Goal: Task Accomplishment & Management: Use online tool/utility

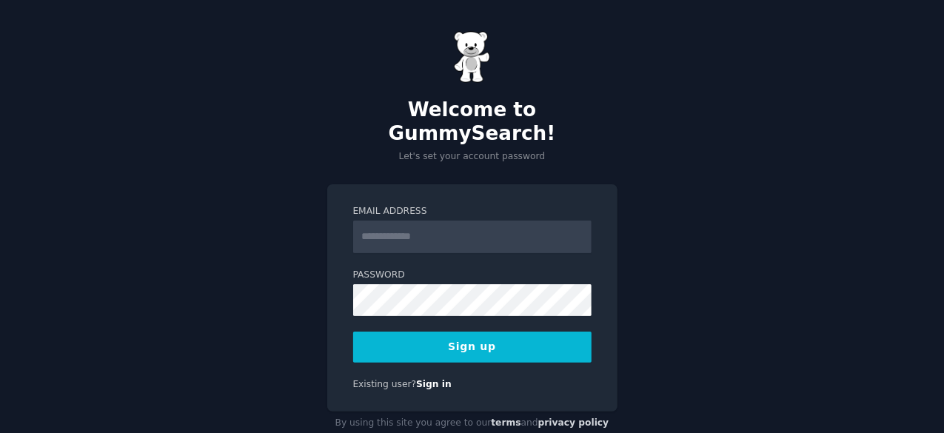
click at [425, 221] on input "Email Address" at bounding box center [472, 237] width 238 height 33
type input "*"
type input "**********"
click at [462, 332] on button "Sign up" at bounding box center [472, 347] width 238 height 31
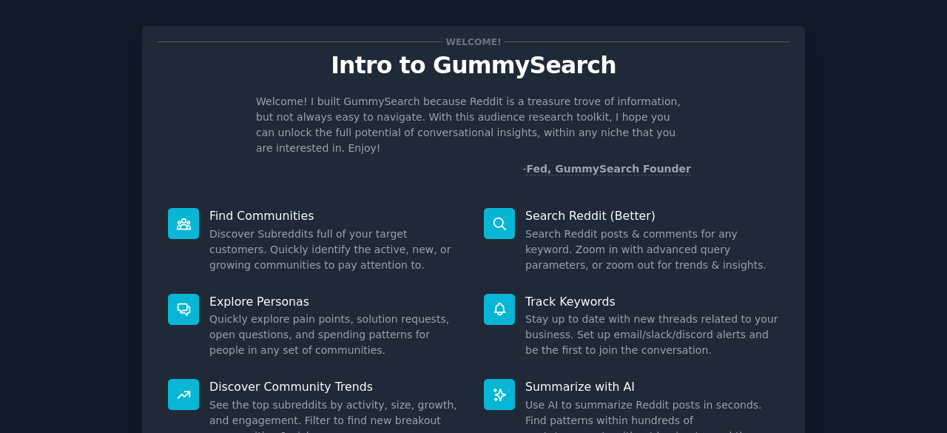
scroll to position [145, 0]
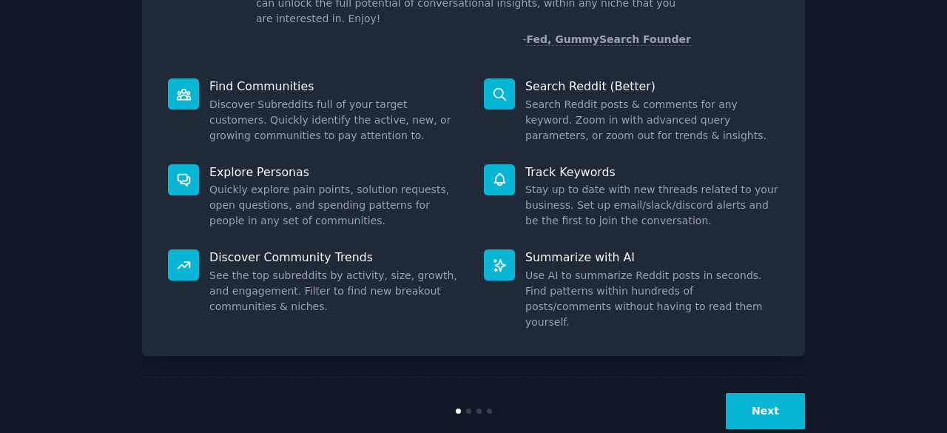
click at [783, 393] on button "Next" at bounding box center [765, 411] width 79 height 36
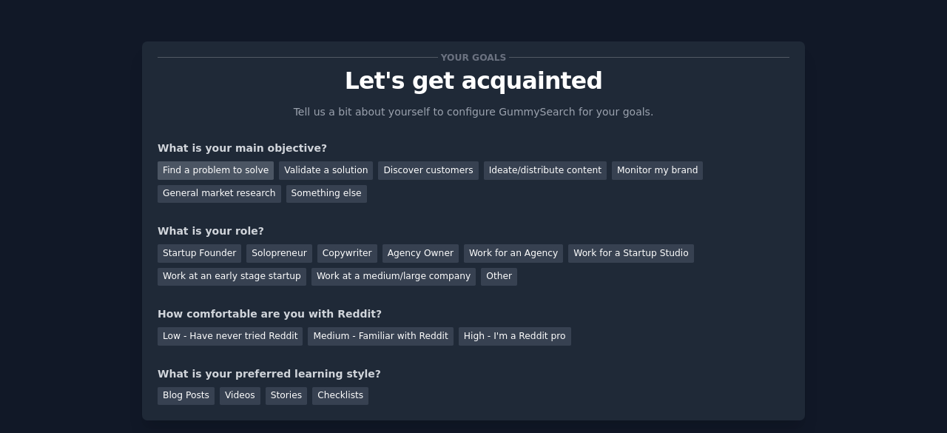
click at [237, 174] on div "Find a problem to solve" at bounding box center [216, 170] width 116 height 19
click at [209, 251] on div "Startup Founder" at bounding box center [200, 253] width 84 height 19
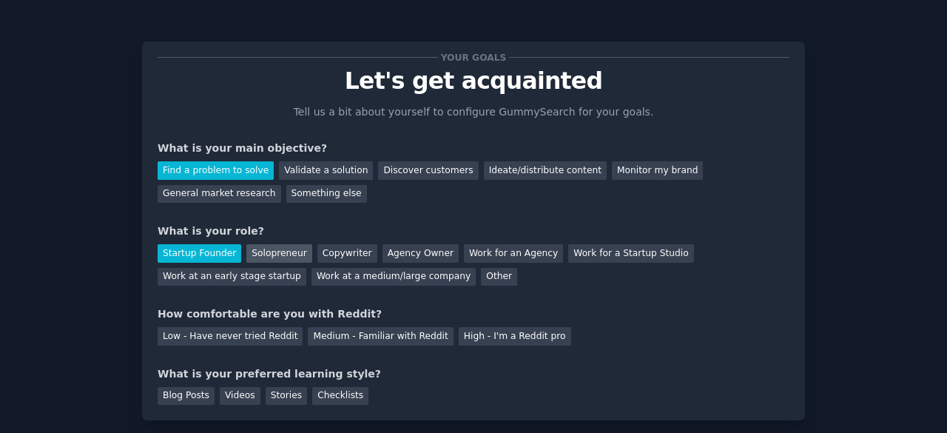
click at [254, 246] on div "Solopreneur" at bounding box center [278, 253] width 65 height 19
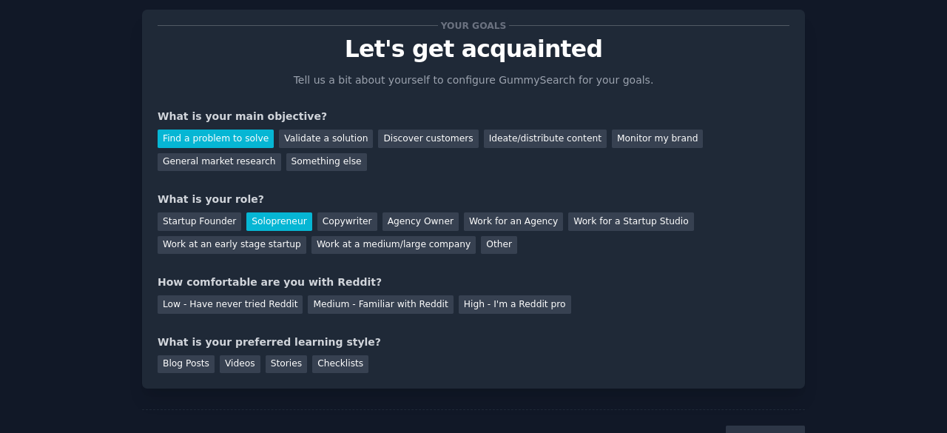
scroll to position [40, 0]
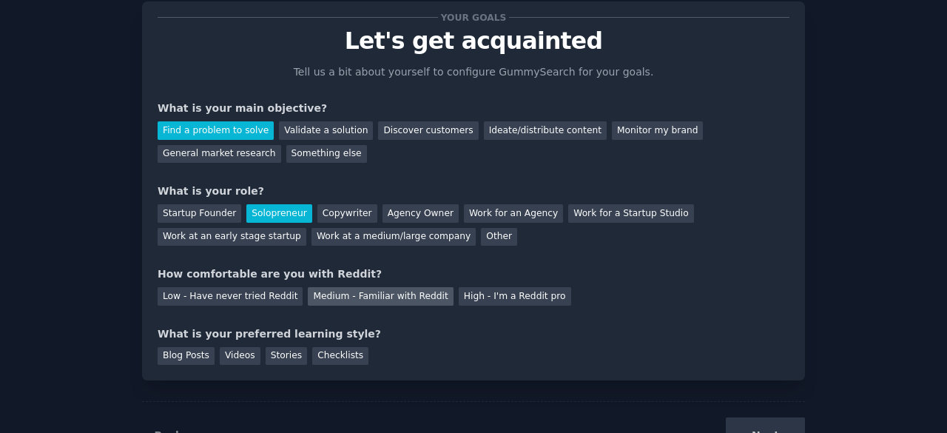
click at [379, 291] on div "Medium - Familiar with Reddit" at bounding box center [380, 296] width 145 height 19
click at [237, 348] on div "Videos" at bounding box center [240, 356] width 41 height 19
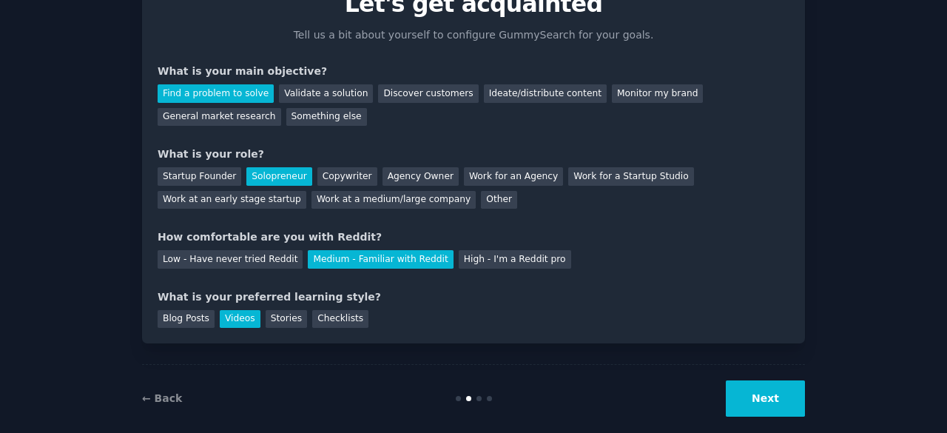
scroll to position [81, 0]
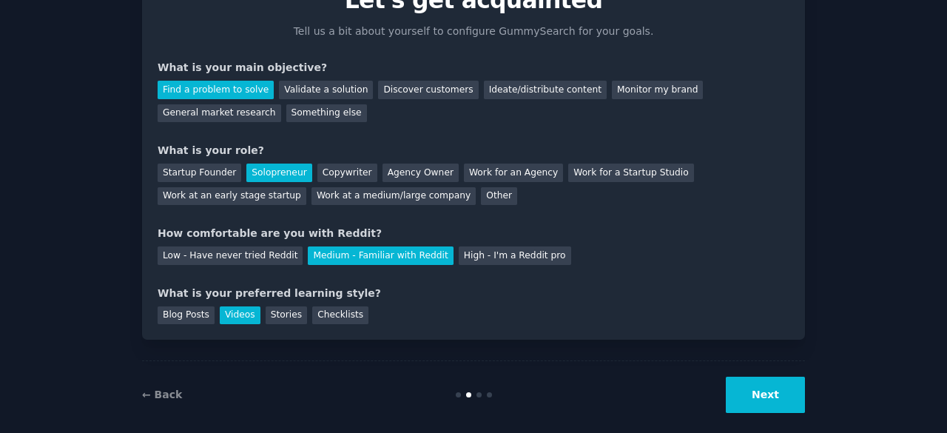
click at [774, 397] on button "Next" at bounding box center [765, 395] width 79 height 36
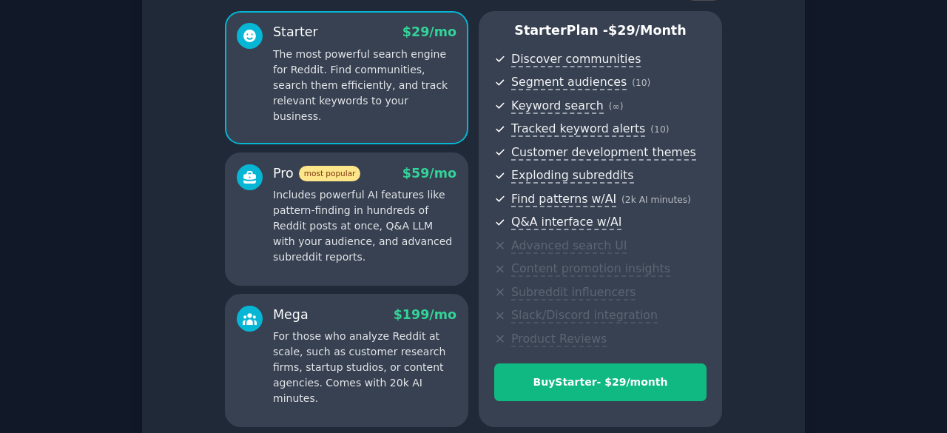
scroll to position [122, 0]
click at [349, 233] on p "Includes powerful AI features like pattern-finding in hundreds of Reddit posts …" at bounding box center [365, 226] width 184 height 78
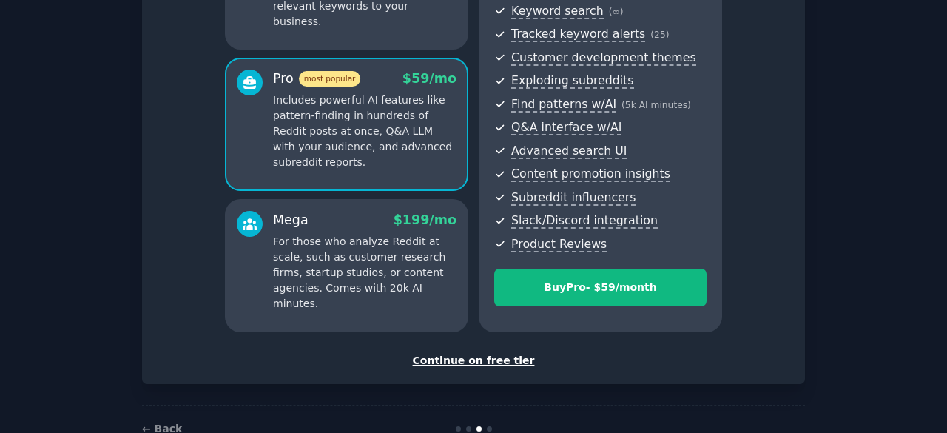
scroll to position [218, 0]
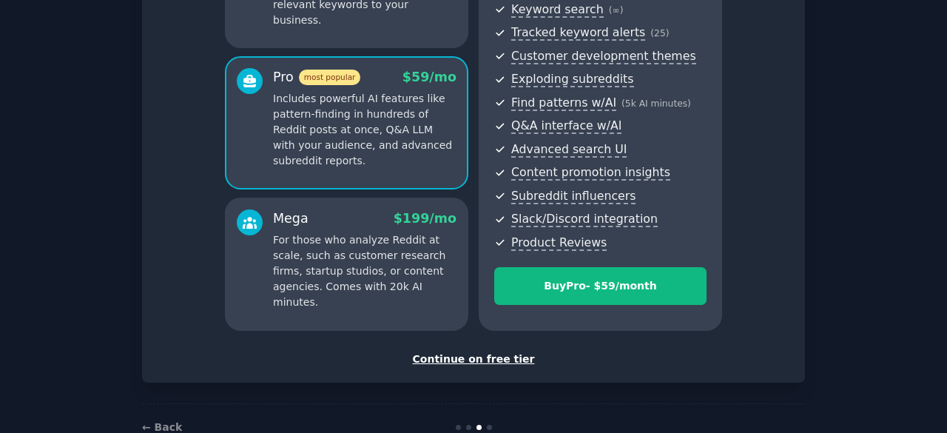
click at [493, 358] on div "Continue on free tier" at bounding box center [474, 360] width 632 height 16
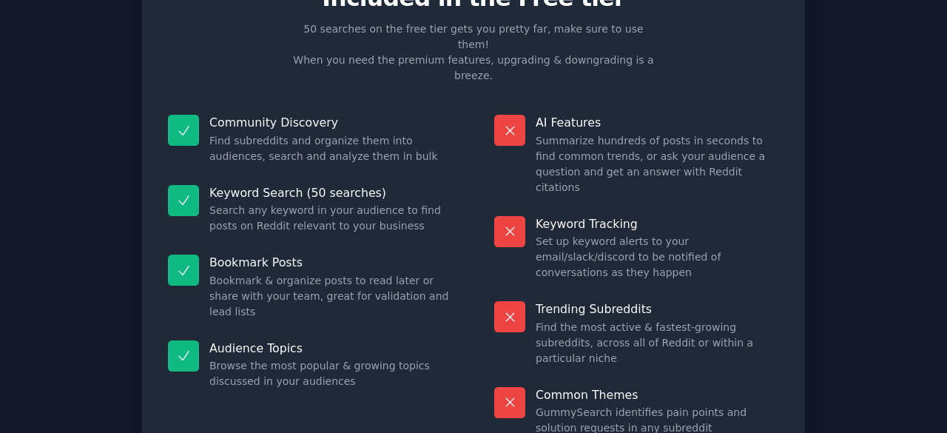
scroll to position [143, 0]
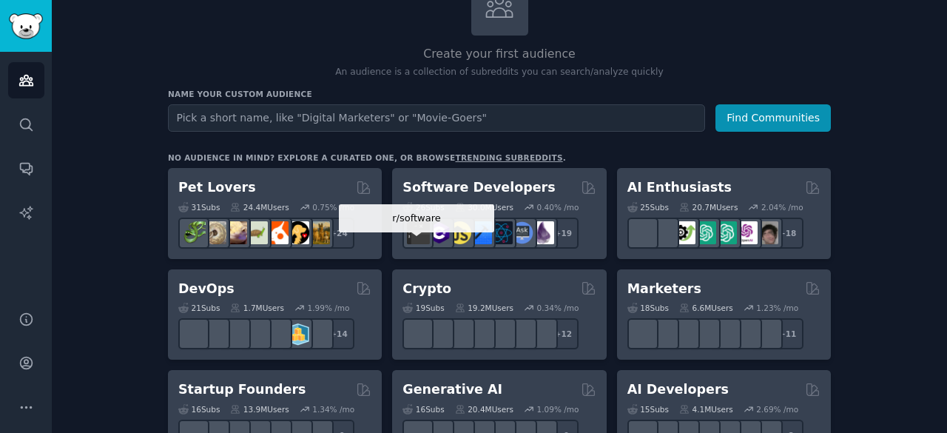
scroll to position [126, 0]
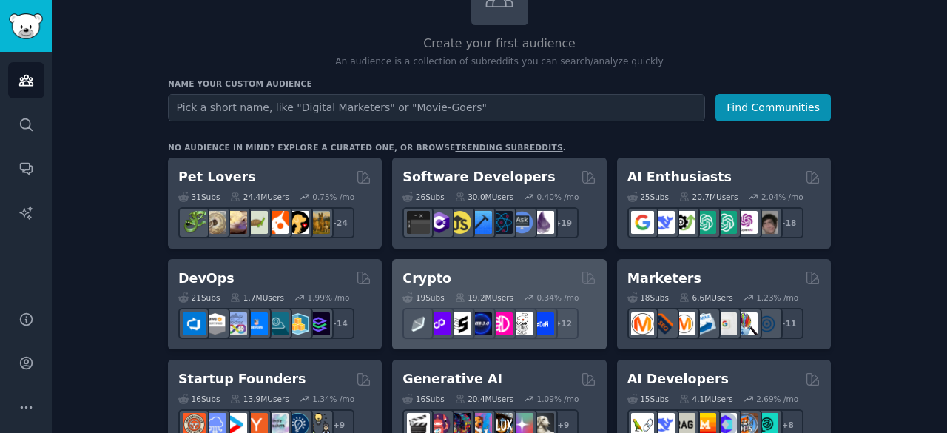
click at [475, 276] on div "Crypto" at bounding box center [499, 278] width 193 height 19
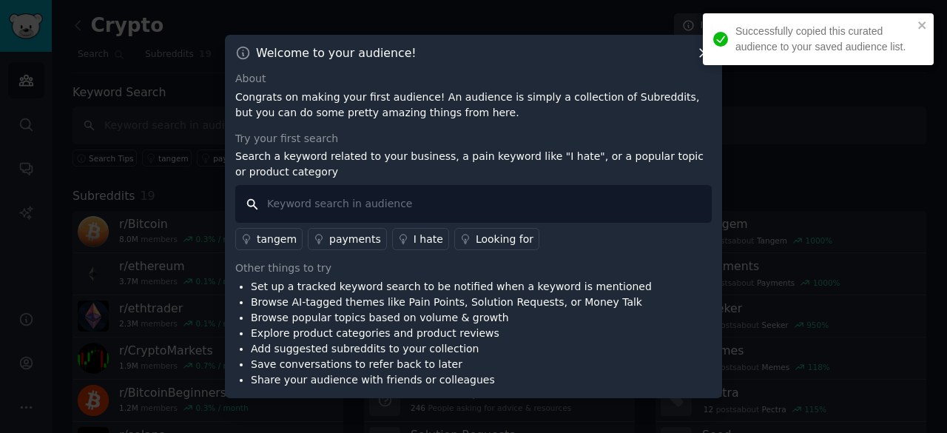
click at [413, 215] on input "text" at bounding box center [473, 204] width 477 height 38
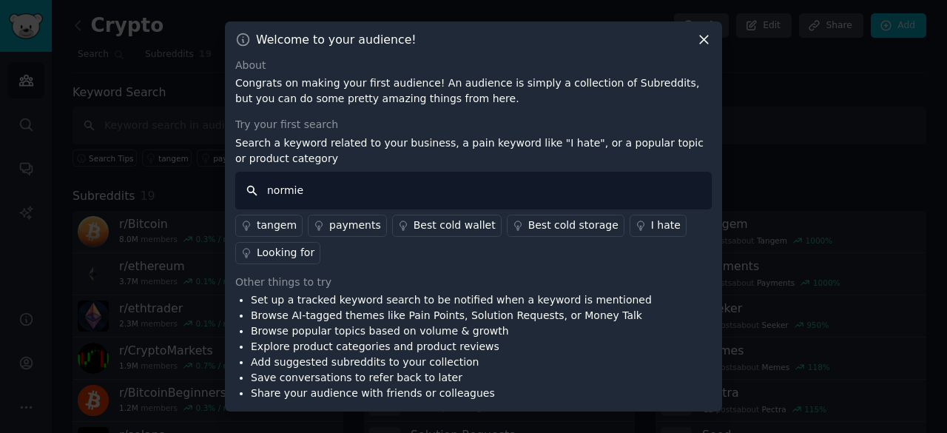
type input "normies"
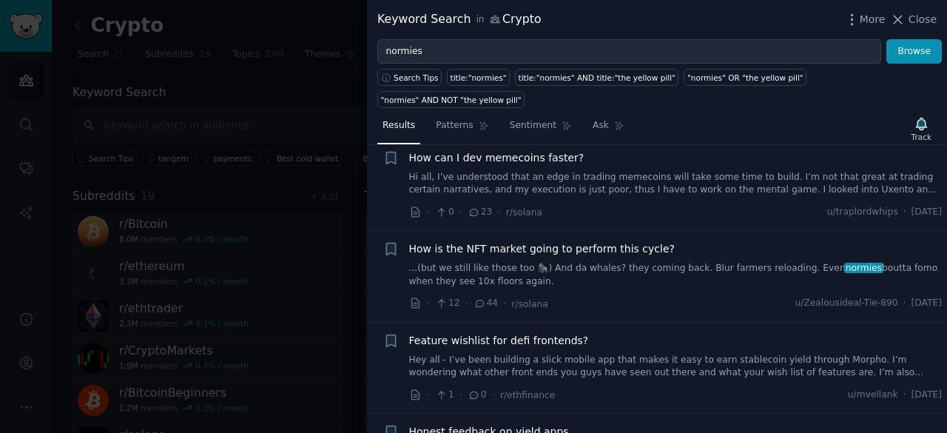
scroll to position [554, 0]
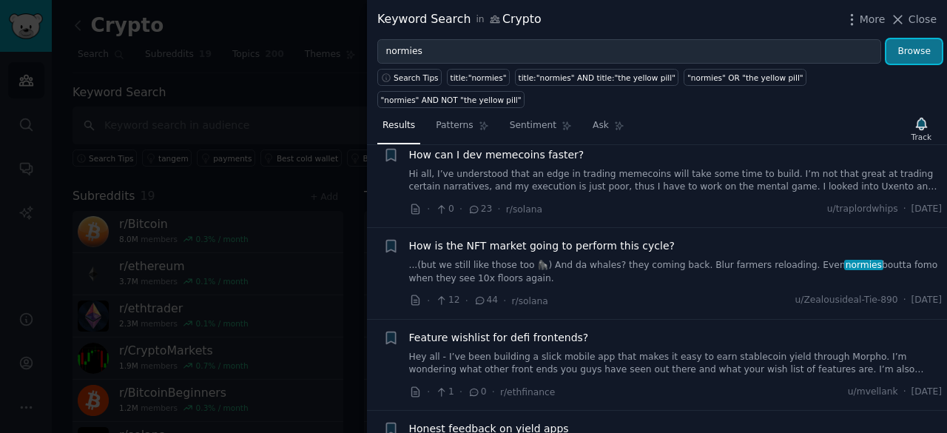
click at [916, 47] on button "Browse" at bounding box center [915, 51] width 56 height 25
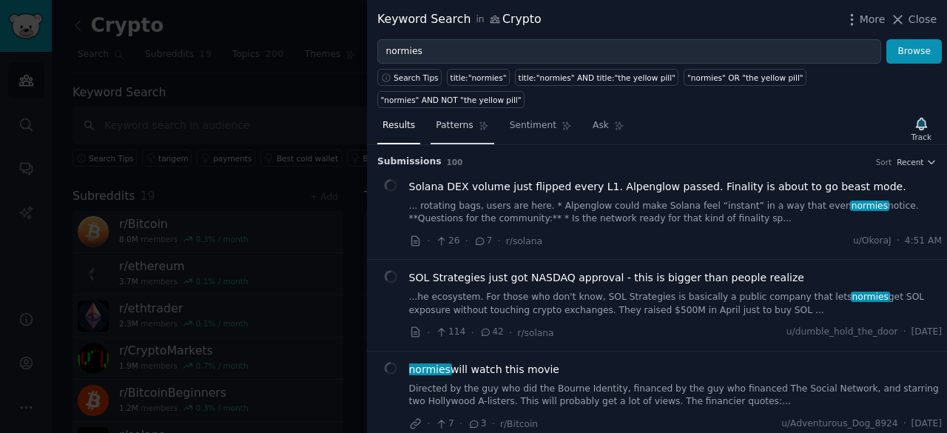
click at [463, 114] on link "Patterns" at bounding box center [462, 129] width 63 height 30
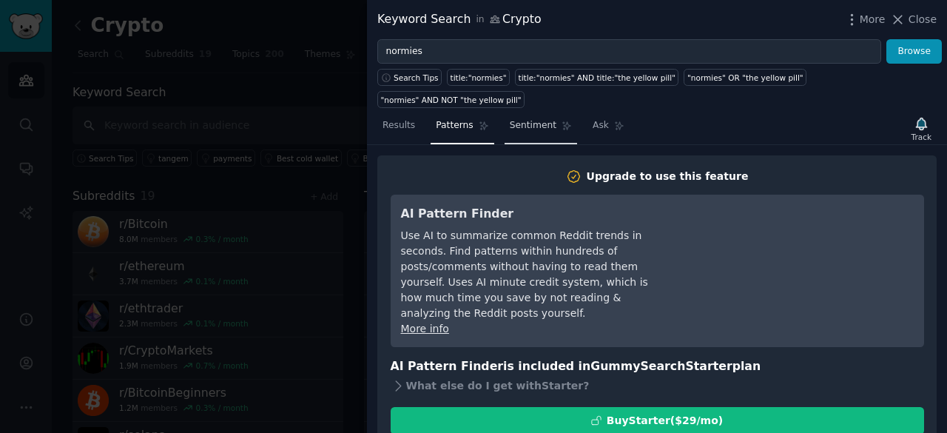
click at [516, 119] on span "Sentiment" at bounding box center [533, 125] width 47 height 13
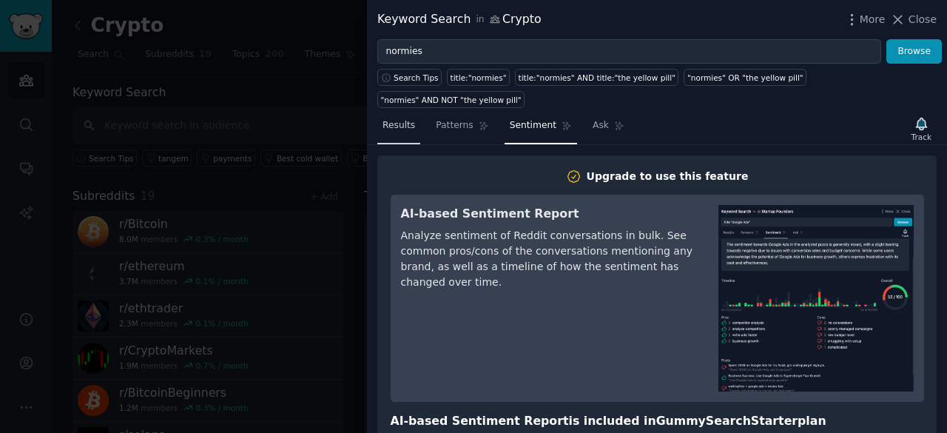
click at [395, 119] on span "Results" at bounding box center [399, 125] width 33 height 13
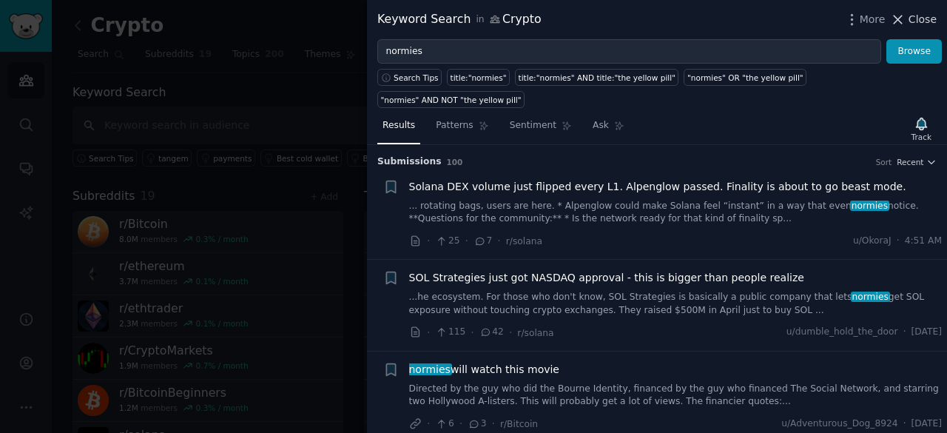
click at [930, 21] on span "Close" at bounding box center [923, 20] width 28 height 16
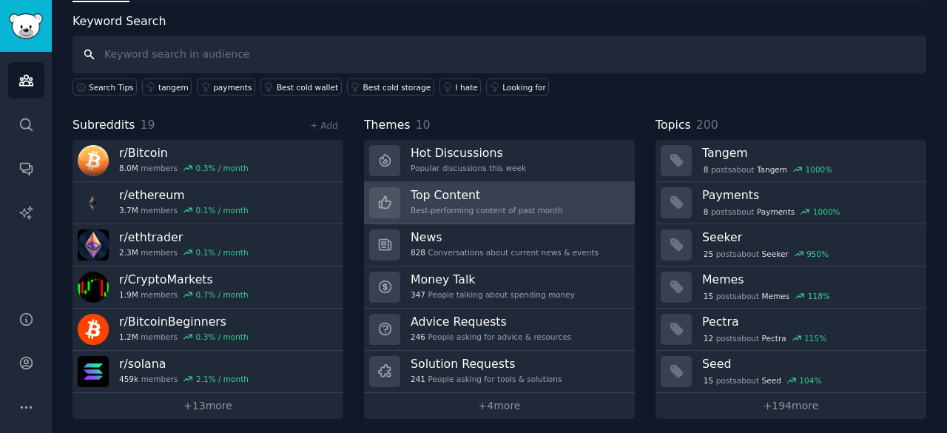
scroll to position [74, 0]
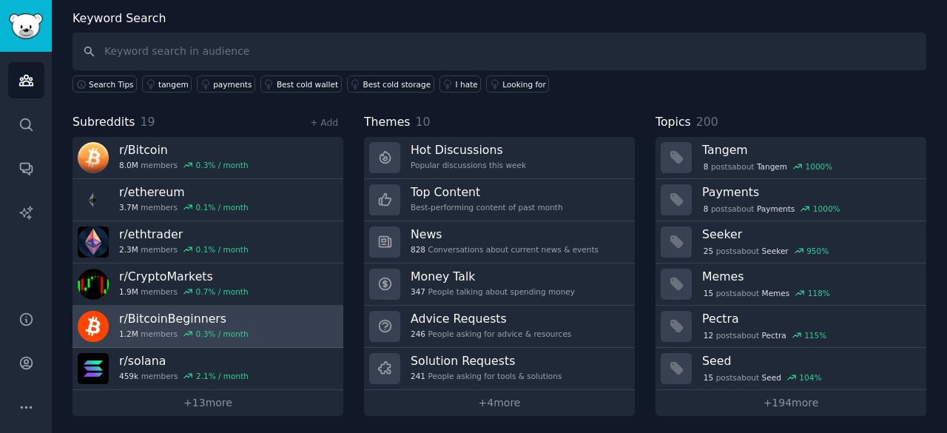
click at [167, 313] on h3 "r/ BitcoinBeginners" at bounding box center [184, 319] width 130 height 16
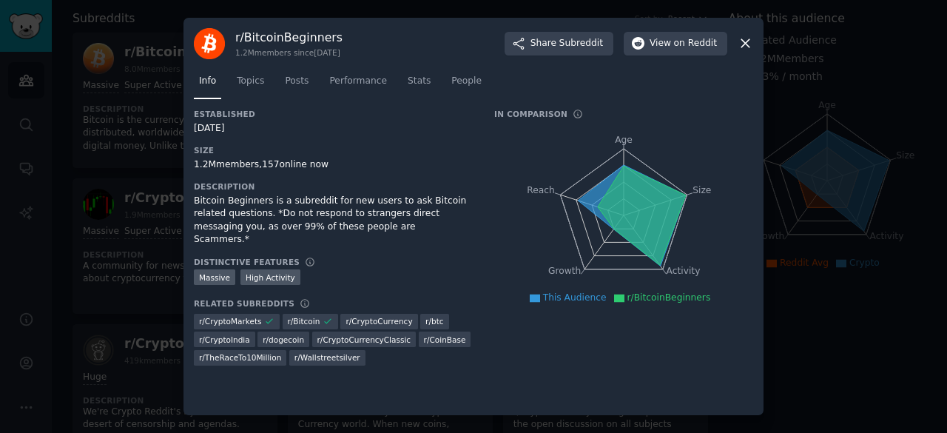
click at [157, 279] on div at bounding box center [473, 216] width 947 height 433
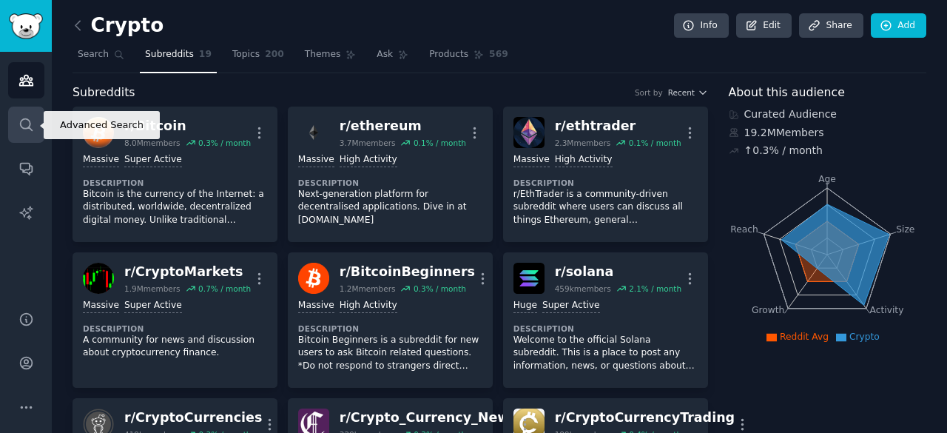
click at [27, 124] on icon "Sidebar" at bounding box center [27, 125] width 16 height 16
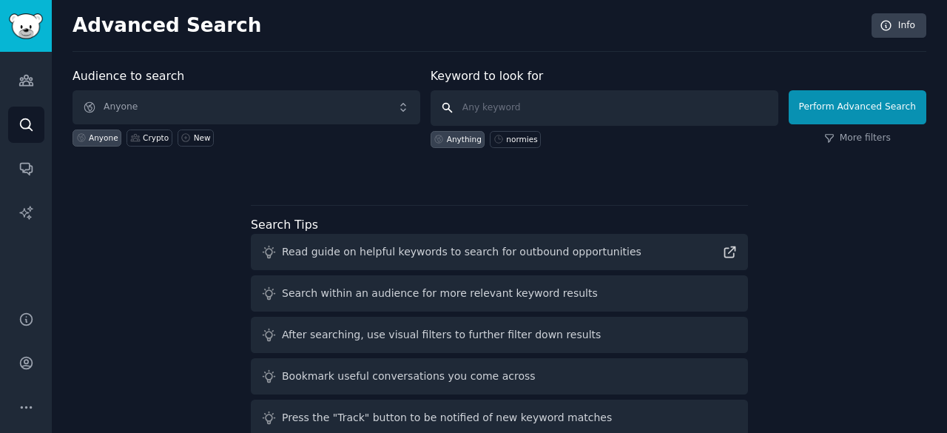
click at [510, 100] on input "text" at bounding box center [605, 108] width 348 height 36
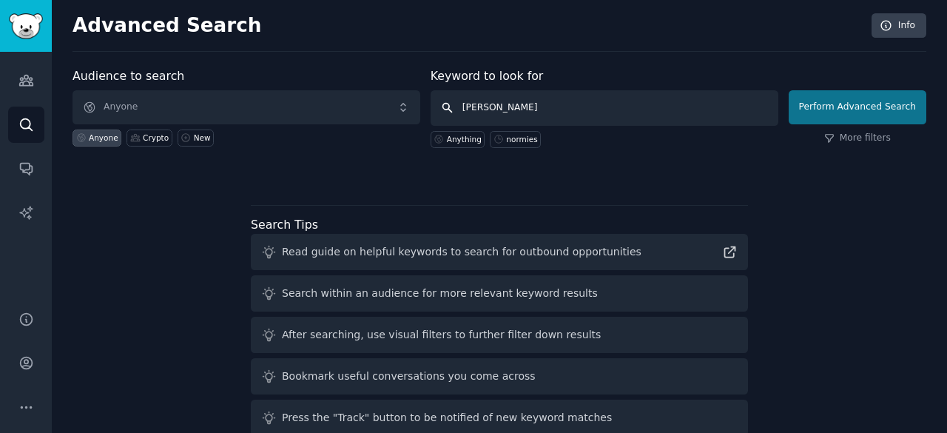
type input "drake"
click at [865, 103] on button "Perform Advanced Search" at bounding box center [858, 107] width 138 height 34
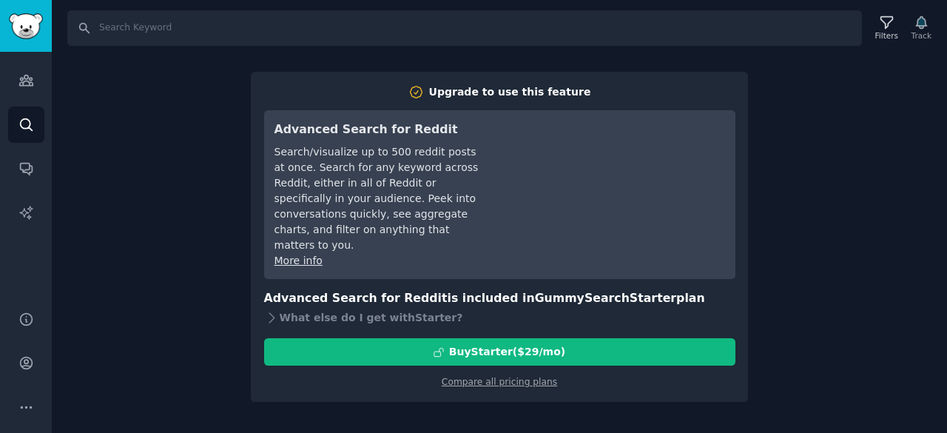
click at [186, 197] on div "Search Filters Track Upgrade to use this feature Advanced Search for Reddit Sea…" at bounding box center [500, 216] width 896 height 433
click at [35, 81] on link "Audiences" at bounding box center [26, 80] width 36 height 36
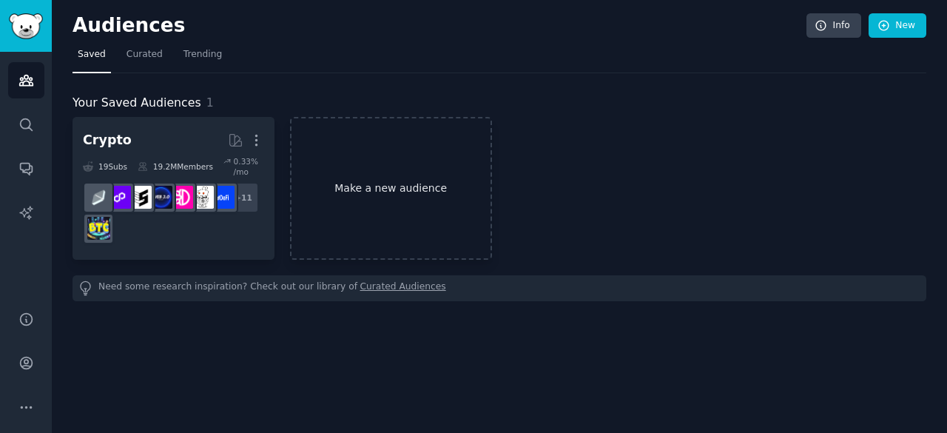
click at [361, 185] on link "Make a new audience" at bounding box center [391, 188] width 202 height 143
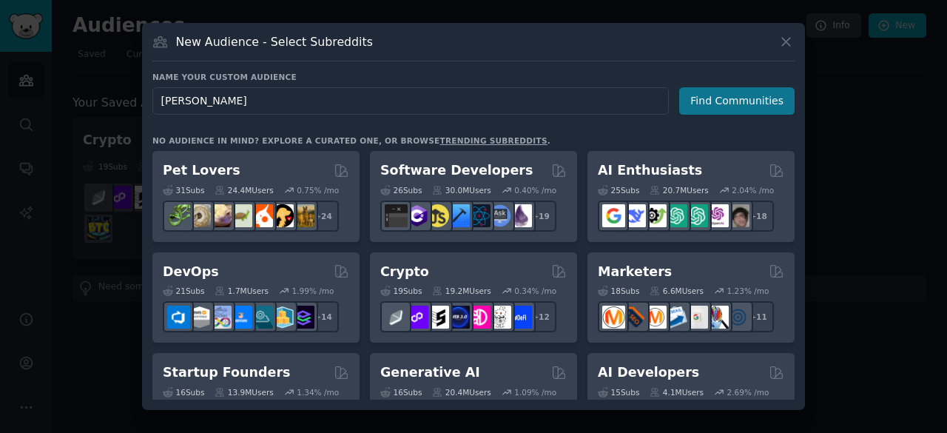
type input "drake"
click at [736, 88] on button "Find Communities" at bounding box center [737, 100] width 115 height 27
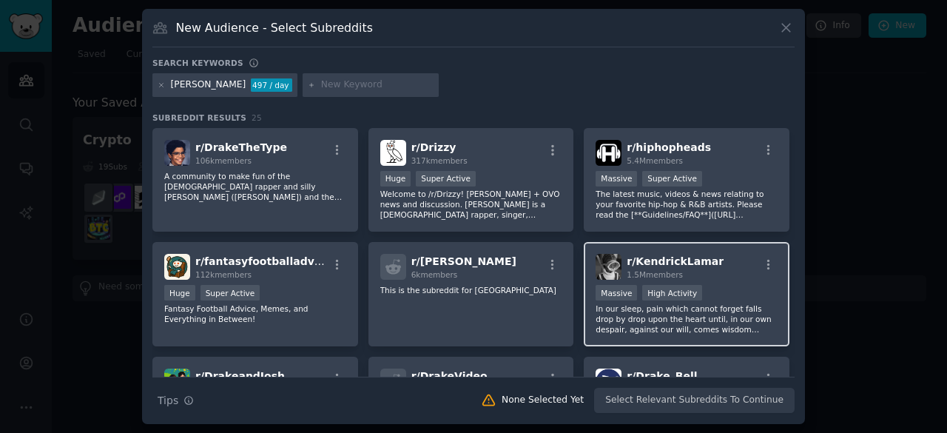
click at [653, 252] on div "r/ KendrickLamar 1.5M members Massive High Activity In our sleep, pain which ca…" at bounding box center [687, 294] width 206 height 104
